Goal: Navigation & Orientation: Find specific page/section

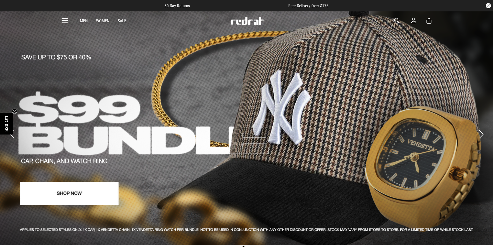
click at [85, 21] on link "Men" at bounding box center [84, 20] width 8 height 5
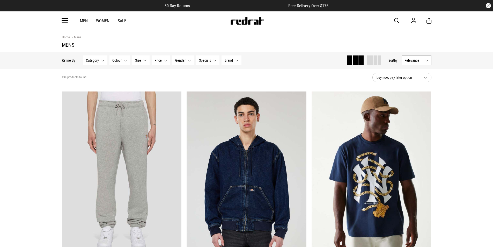
click at [66, 21] on icon at bounding box center [65, 21] width 6 height 9
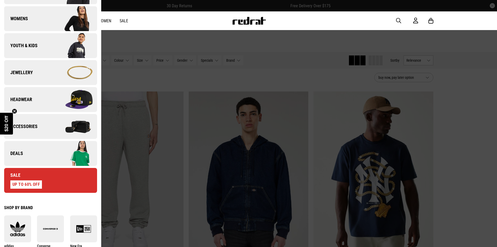
click at [22, 73] on span "Jewellery" at bounding box center [18, 72] width 29 height 6
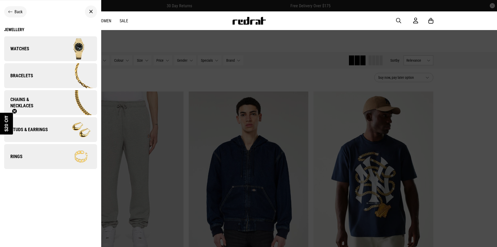
click at [47, 51] on link "Watches" at bounding box center [50, 48] width 93 height 25
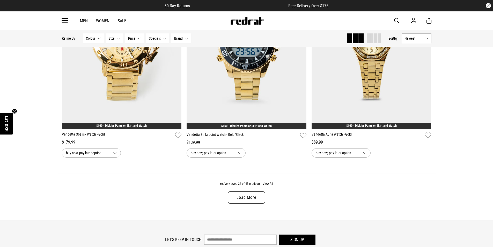
scroll to position [1564, 0]
